Goal: Find specific page/section: Find specific page/section

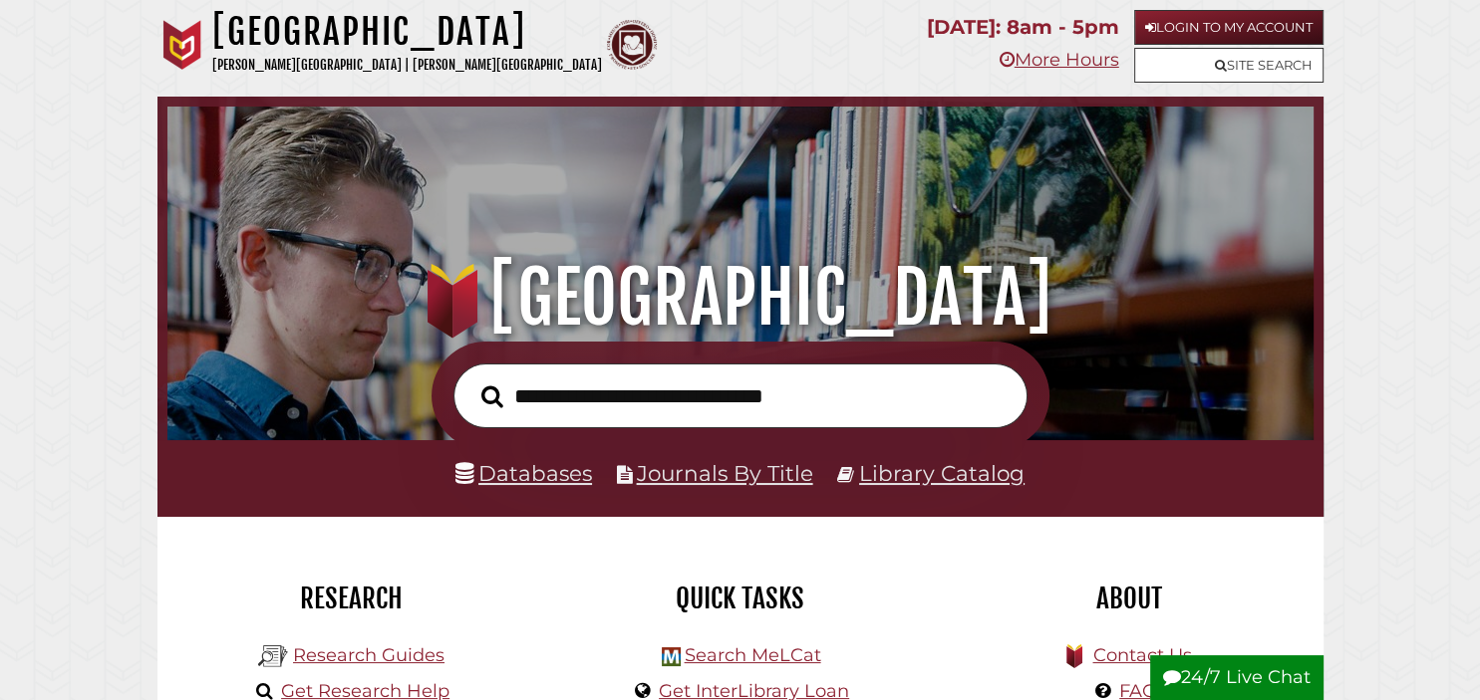
scroll to position [379, 1136]
click at [570, 469] on link "Databases" at bounding box center [523, 473] width 136 height 26
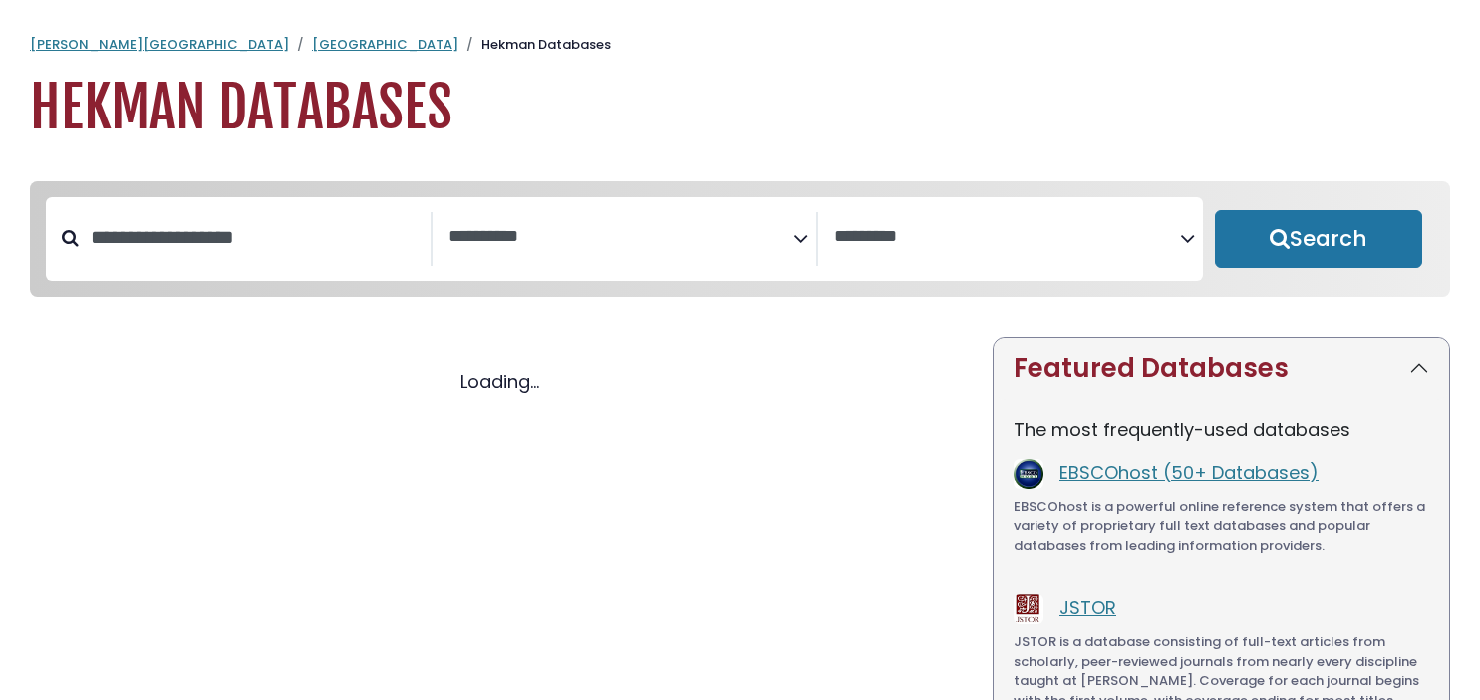
select select "Database Subject Filter"
select select "Database Vendors Filter"
select select "Database Subject Filter"
select select "Database Vendors Filter"
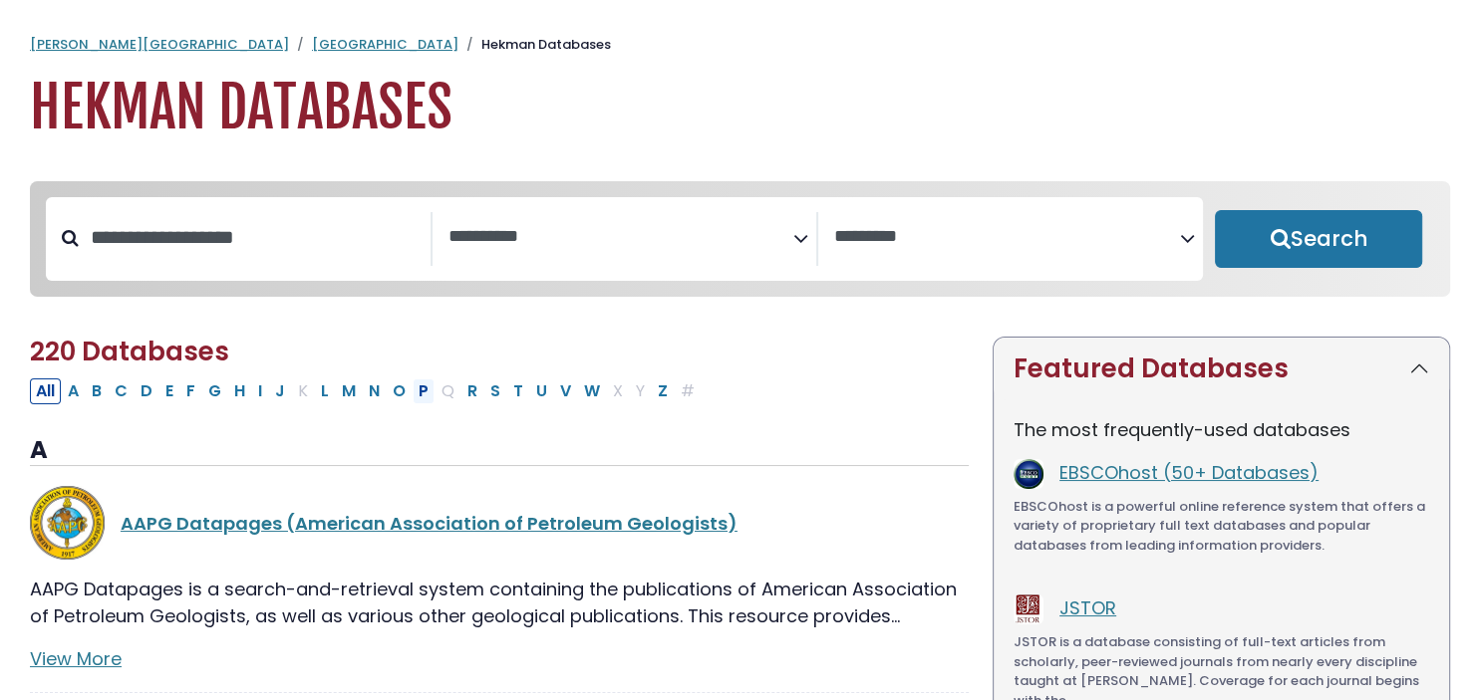
click at [416, 399] on button "P" at bounding box center [423, 392] width 22 height 26
select select "Database Subject Filter"
select select "Database Vendors Filter"
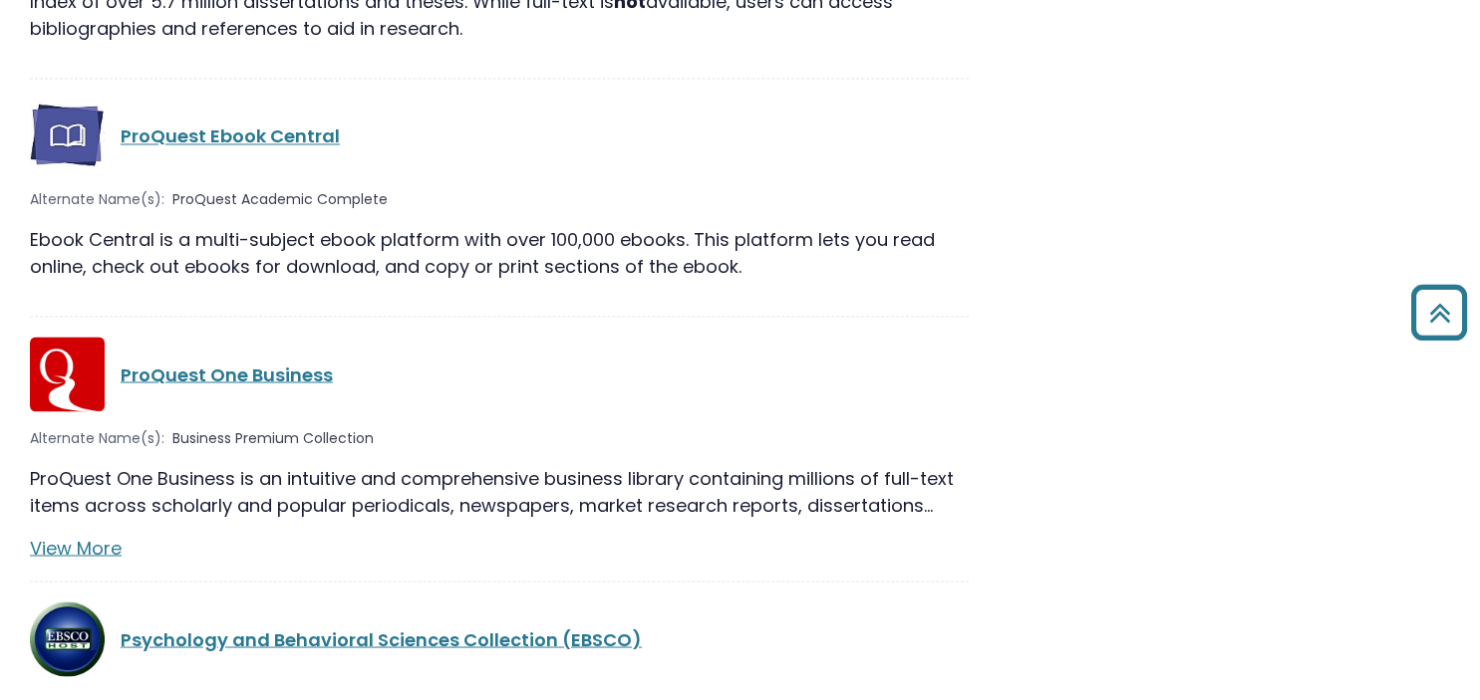
scroll to position [3335, 0]
click at [115, 535] on link "View More" at bounding box center [76, 547] width 92 height 25
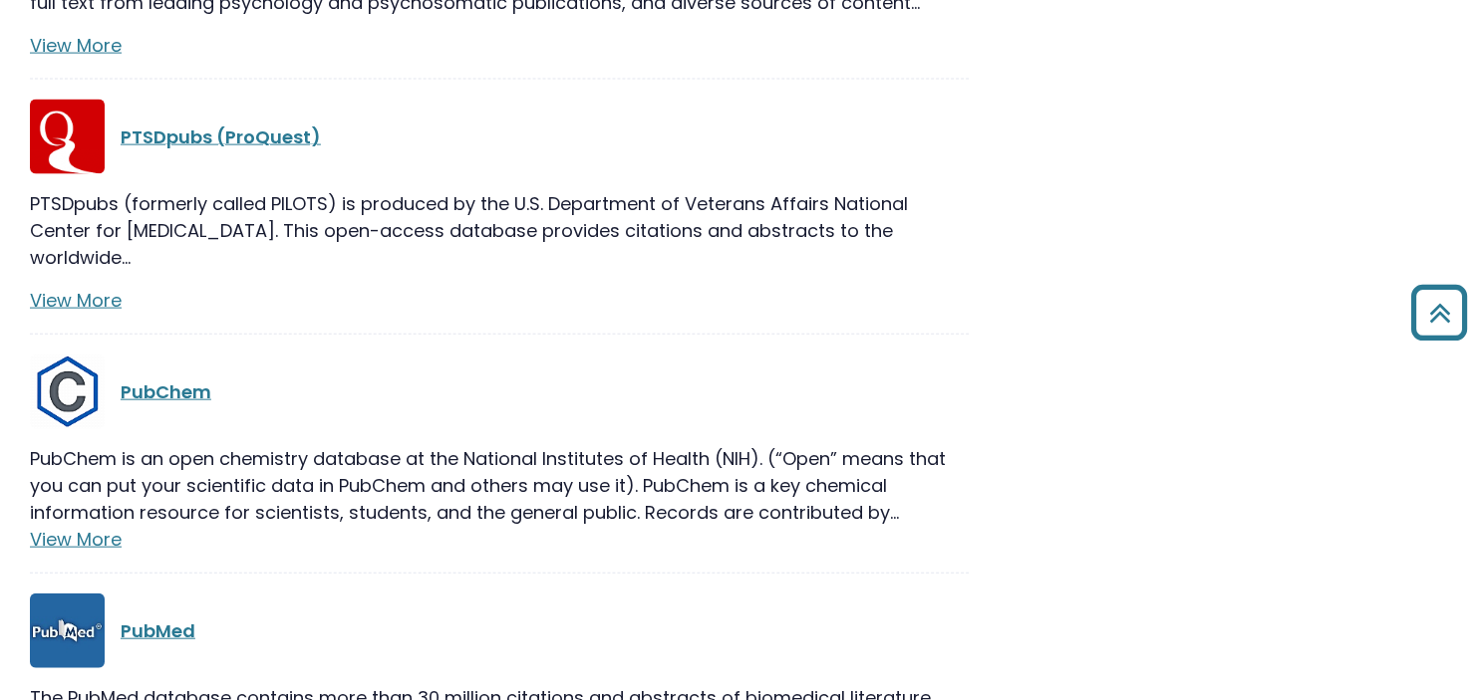
scroll to position [4373, 0]
